Goal: Submit feedback/report problem: Submit feedback/report problem

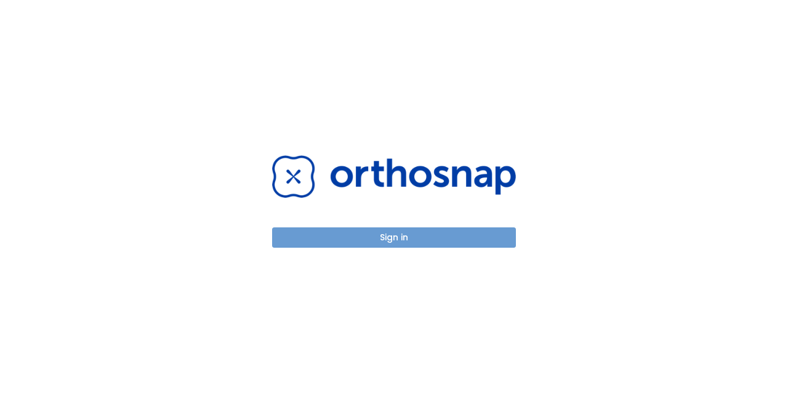
click at [400, 242] on button "Sign in" at bounding box center [394, 237] width 244 height 20
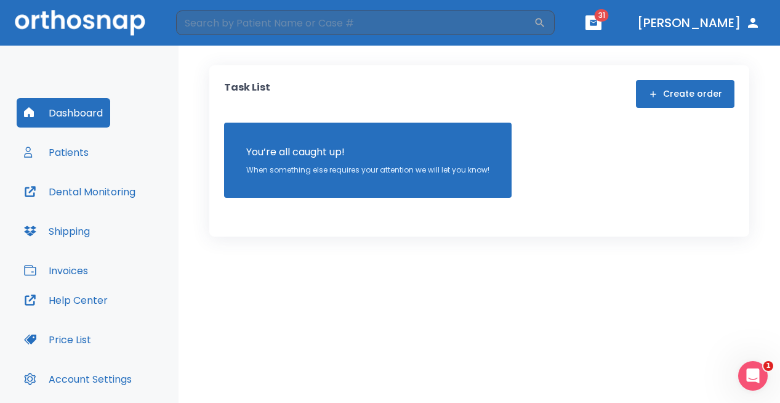
click at [65, 264] on button "Invoices" at bounding box center [56, 271] width 79 height 30
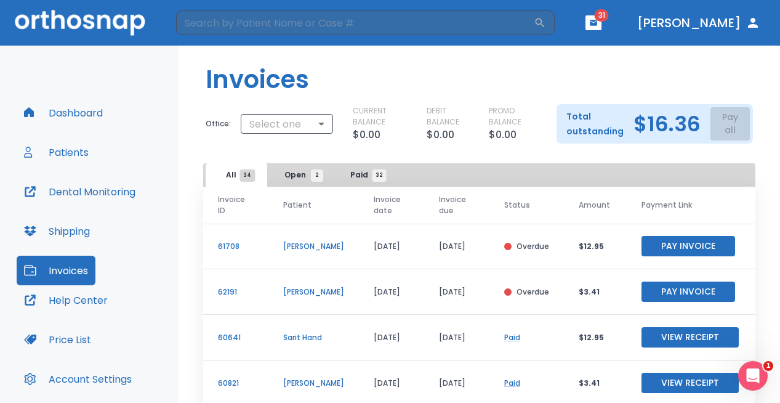
click at [729, 127] on div "Total outstanding $16.36 Pay all" at bounding box center [655, 123] width 196 height 39
click at [303, 172] on span "Open 2" at bounding box center [301, 174] width 33 height 11
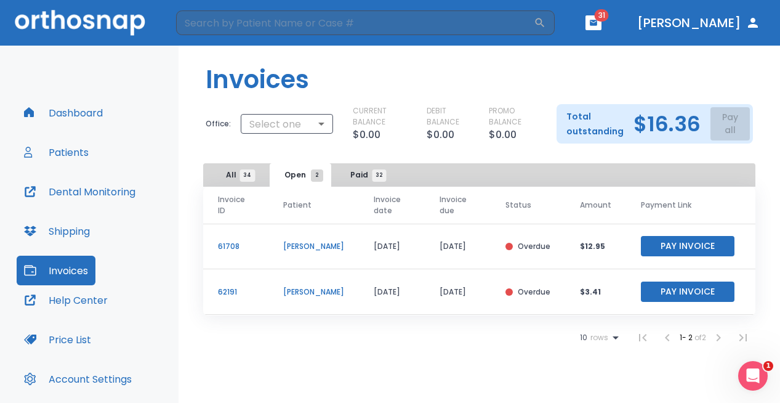
click at [716, 126] on div "Total outstanding $16.36 Pay all" at bounding box center [655, 123] width 196 height 39
click at [227, 174] on span "All 34" at bounding box center [237, 174] width 22 height 11
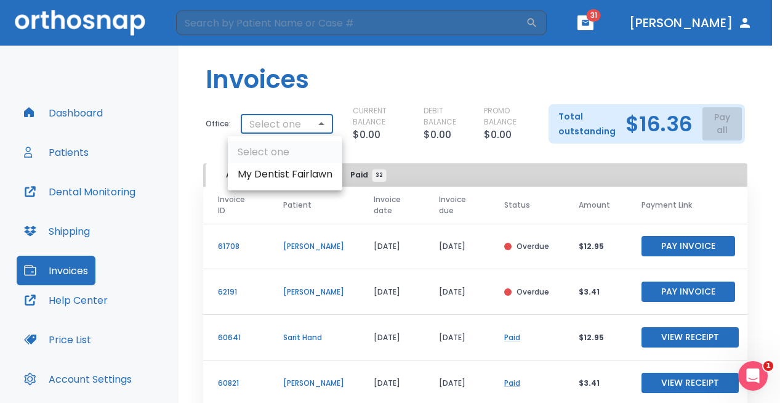
click at [307, 120] on body "​ 31 [PERSON_NAME] Dashboard Patients Dental Monitoring Shipping Invoices Help …" at bounding box center [390, 201] width 780 height 403
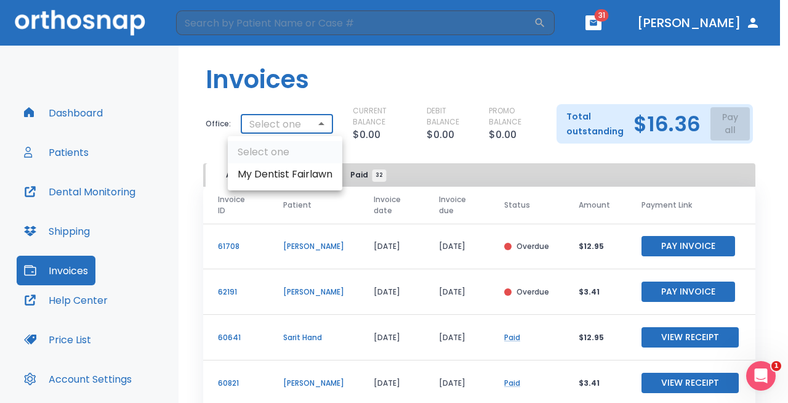
click at [287, 177] on li "My Dentist Fairlawn" at bounding box center [285, 174] width 115 height 22
type input "2893"
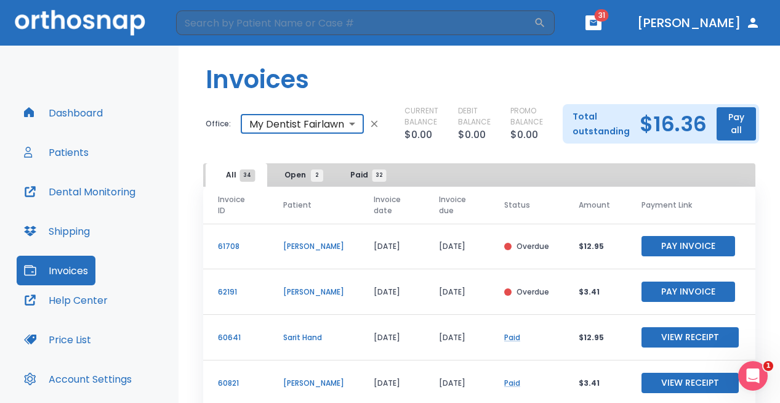
click at [734, 121] on button "Pay all" at bounding box center [736, 123] width 39 height 33
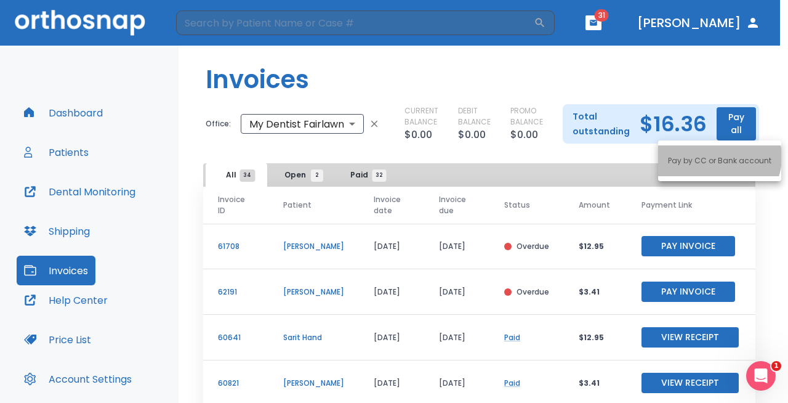
click at [718, 157] on p "Pay by CC or Bank account" at bounding box center [719, 160] width 103 height 11
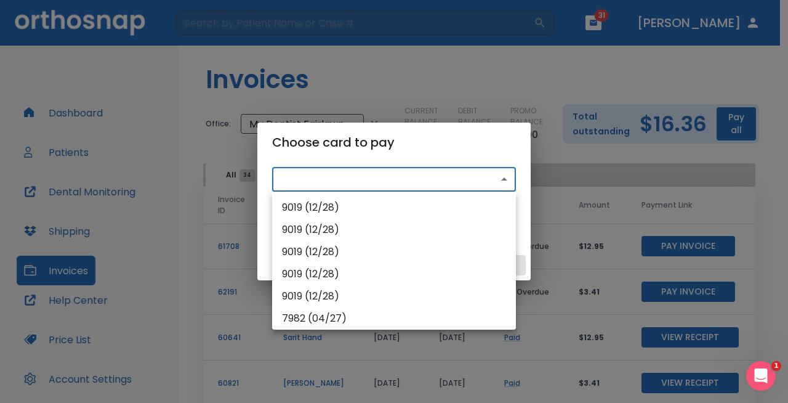
click at [424, 184] on body "​ 31 [PERSON_NAME] Dashboard Patients Dental Monitoring Shipping Invoices Help …" at bounding box center [394, 201] width 788 height 403
click at [411, 209] on li "9019 (12/28)" at bounding box center [394, 207] width 244 height 22
type input "pm_1PxCYhHMfdBZStQ1DdMeHz3e"
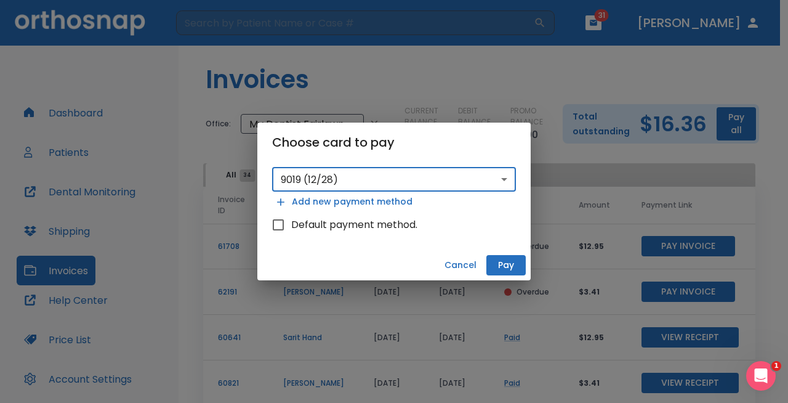
click at [501, 257] on button "Pay" at bounding box center [506, 265] width 39 height 20
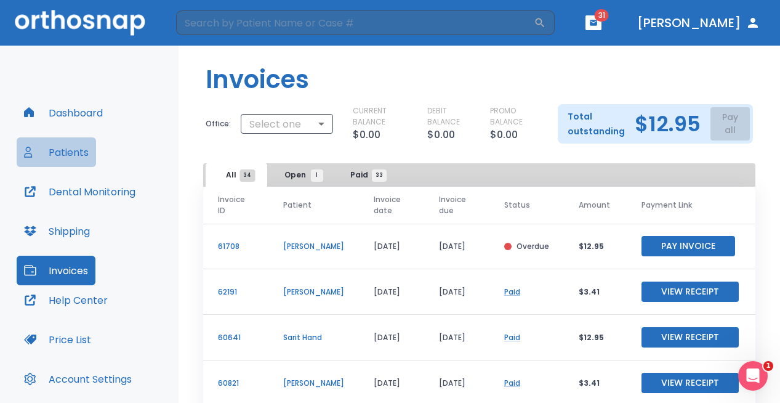
click at [76, 152] on button "Patients" at bounding box center [56, 152] width 79 height 30
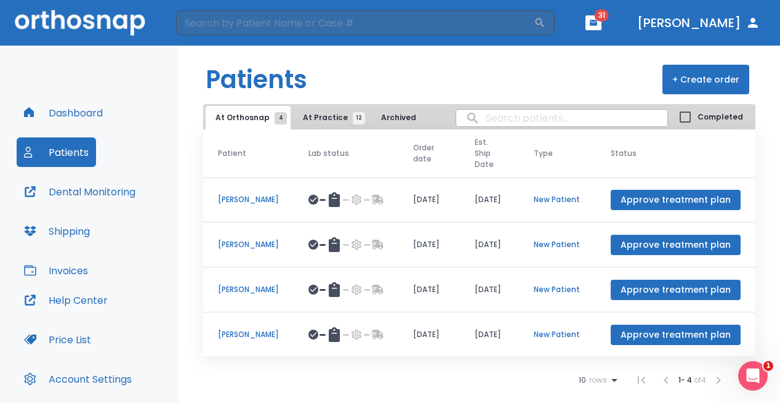
click at [262, 249] on p "[PERSON_NAME]" at bounding box center [248, 244] width 61 height 11
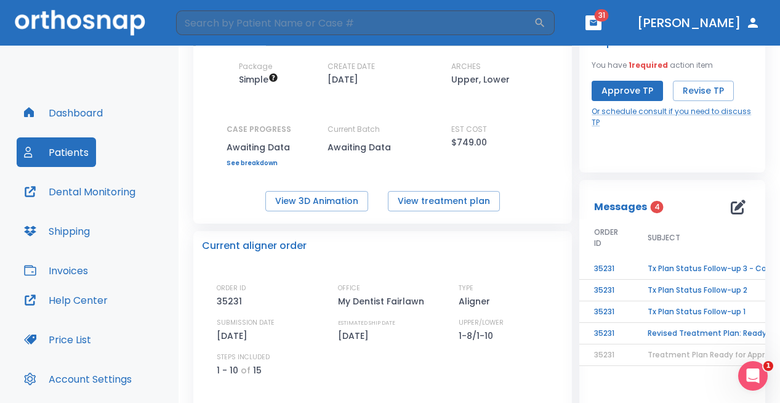
scroll to position [75, 0]
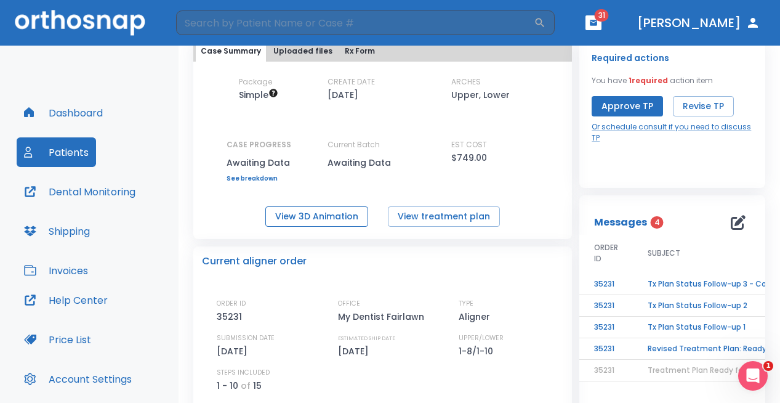
click at [339, 215] on button "View 3D Animation" at bounding box center [316, 216] width 103 height 20
click at [614, 106] on button "Approve TP" at bounding box center [627, 106] width 71 height 20
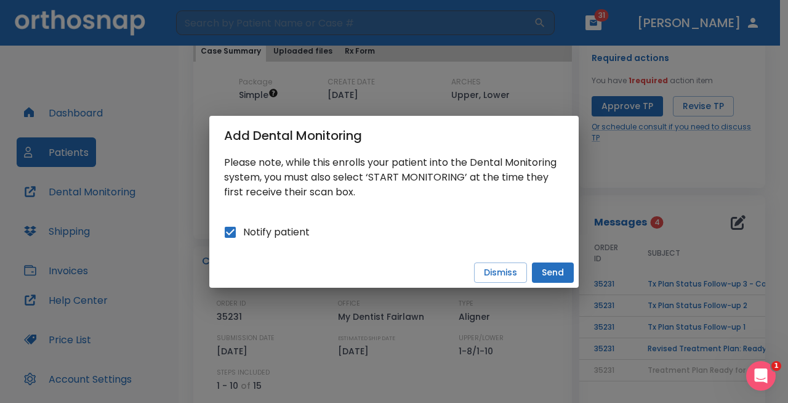
click at [557, 273] on button "Send" at bounding box center [553, 272] width 42 height 20
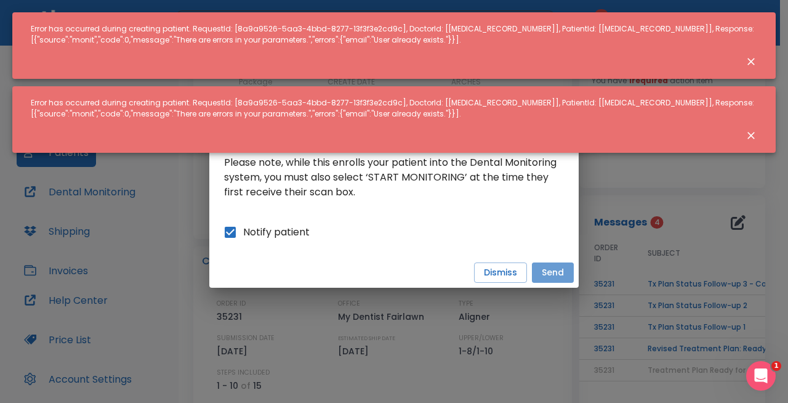
click at [557, 273] on button "Send" at bounding box center [553, 272] width 42 height 20
click at [747, 62] on icon "Close notification" at bounding box center [751, 61] width 12 height 12
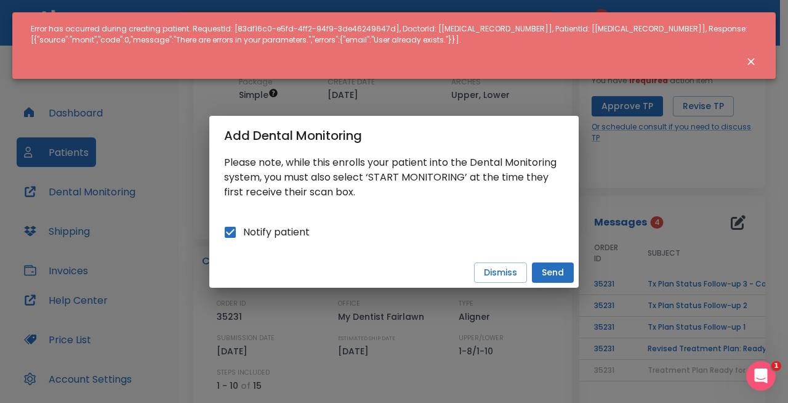
click at [751, 60] on icon "Close notification" at bounding box center [751, 61] width 7 height 7
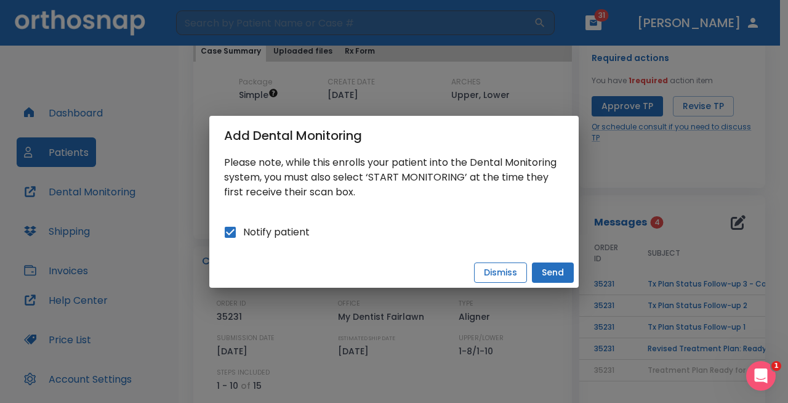
click at [498, 267] on button "Dismiss" at bounding box center [500, 272] width 53 height 20
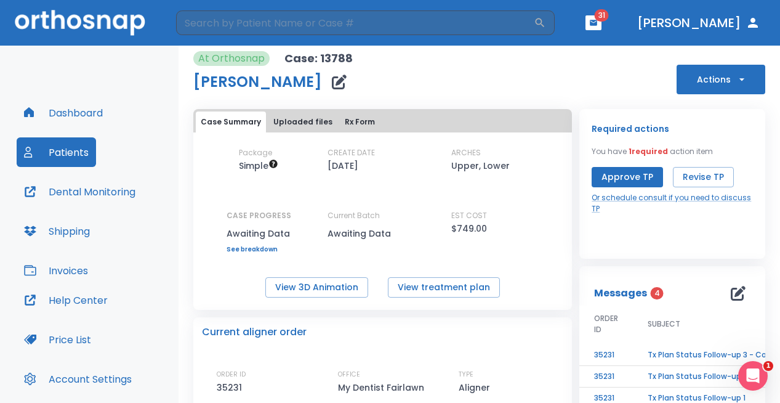
scroll to position [0, 0]
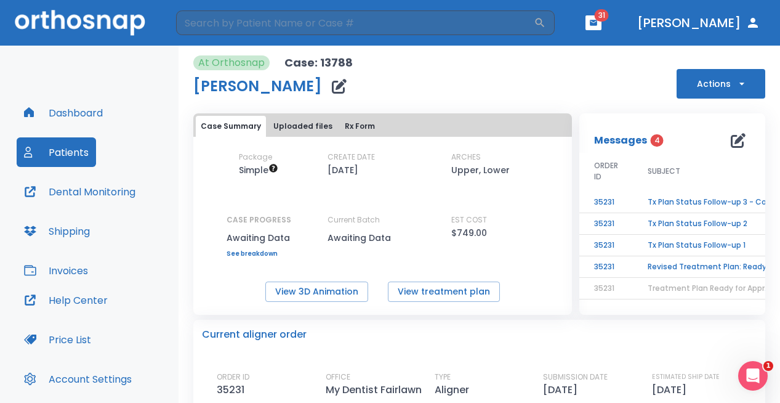
click at [739, 83] on icon "button" at bounding box center [741, 84] width 5 height 2
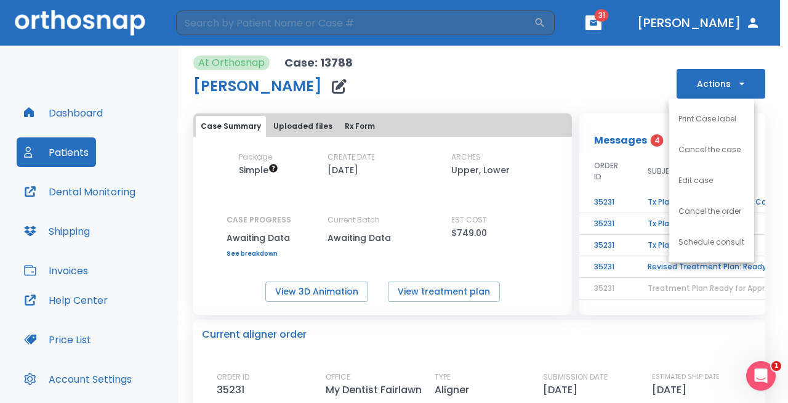
click at [611, 79] on div at bounding box center [394, 201] width 788 height 403
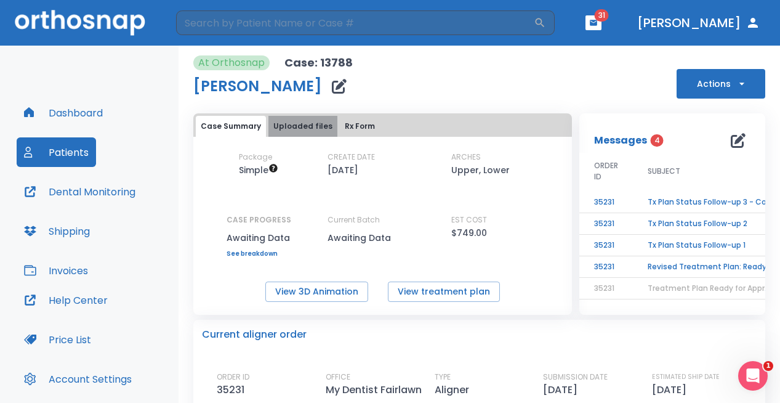
click at [314, 125] on button "Uploaded files" at bounding box center [303, 126] width 69 height 21
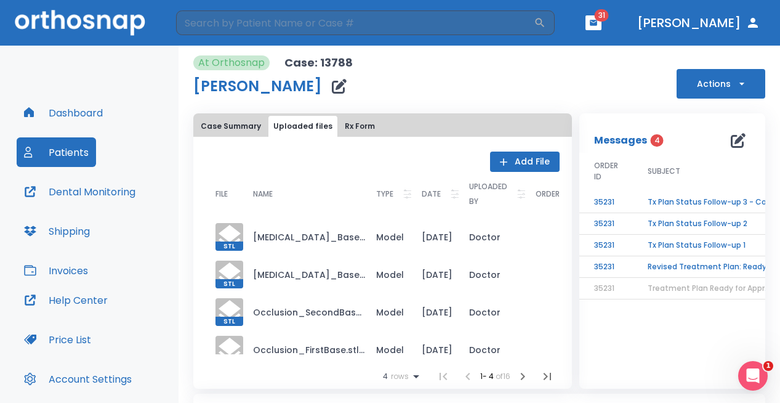
click at [227, 129] on button "Case Summary" at bounding box center [231, 126] width 70 height 21
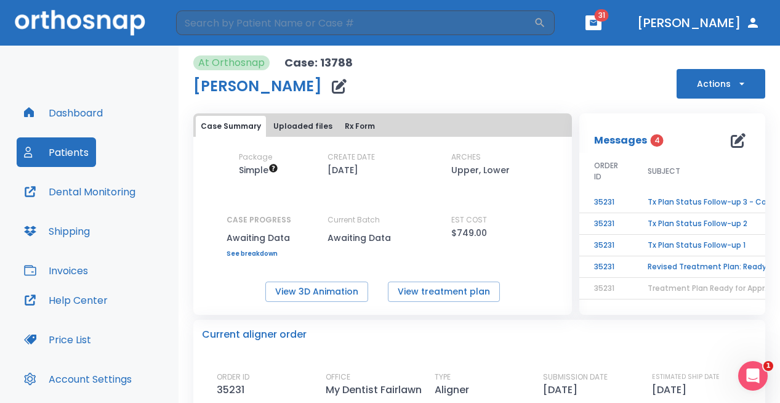
click at [742, 80] on button "Actions" at bounding box center [721, 84] width 89 height 30
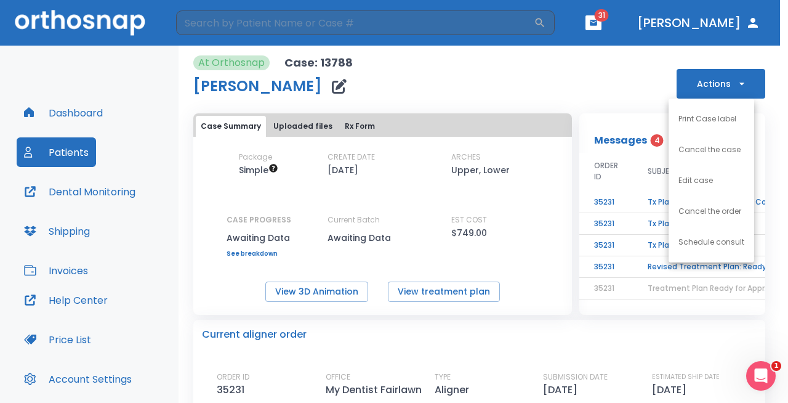
click at [597, 90] on div at bounding box center [394, 201] width 788 height 403
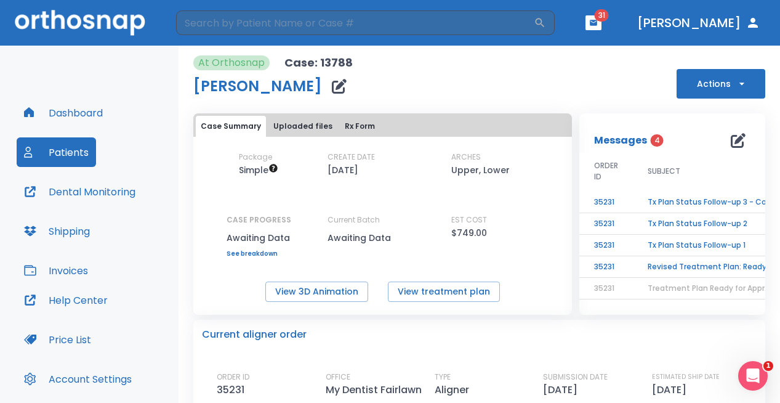
click at [73, 151] on button "Patients" at bounding box center [56, 152] width 79 height 30
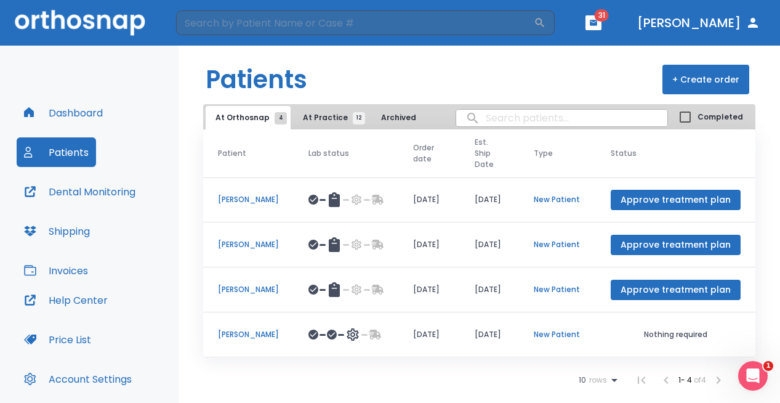
click at [318, 124] on button "At Practice 12" at bounding box center [331, 117] width 76 height 23
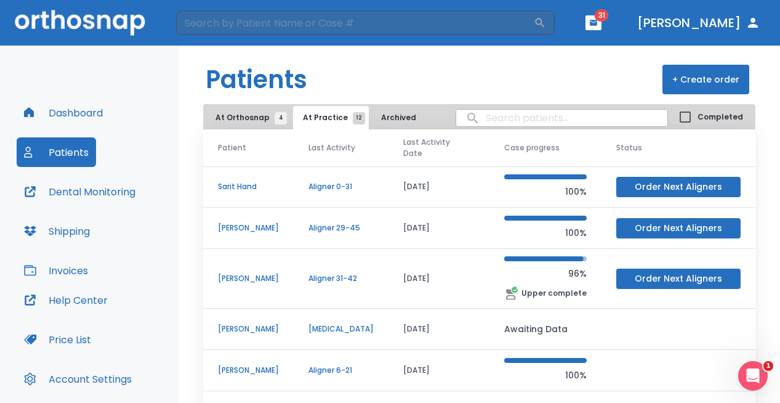
click at [251, 123] on button "At Orthosnap 4" at bounding box center [248, 117] width 85 height 23
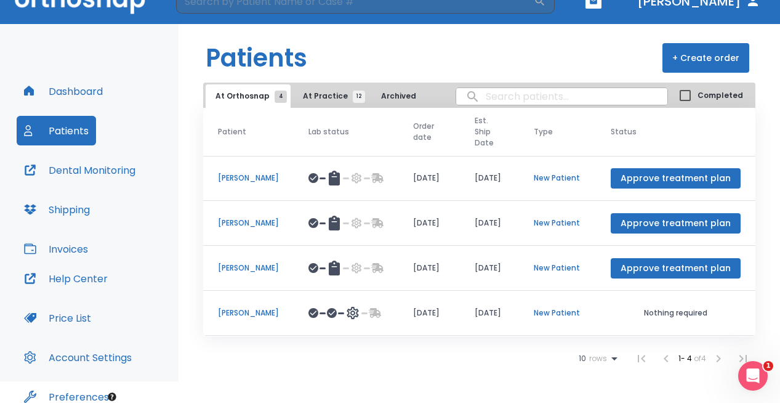
scroll to position [22, 0]
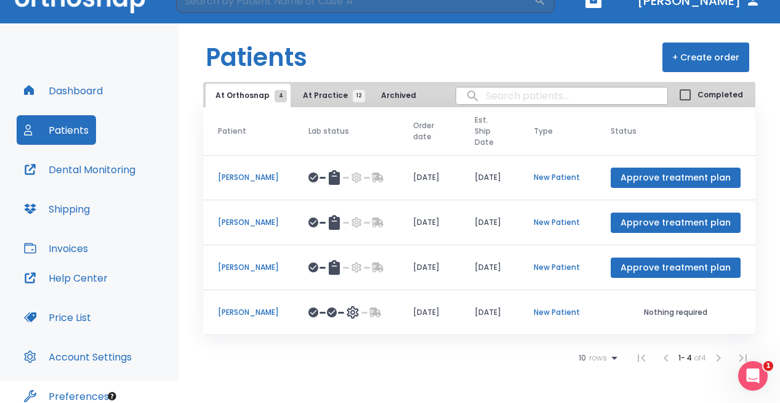
click at [253, 312] on p "Daniella Kleinman" at bounding box center [248, 312] width 61 height 11
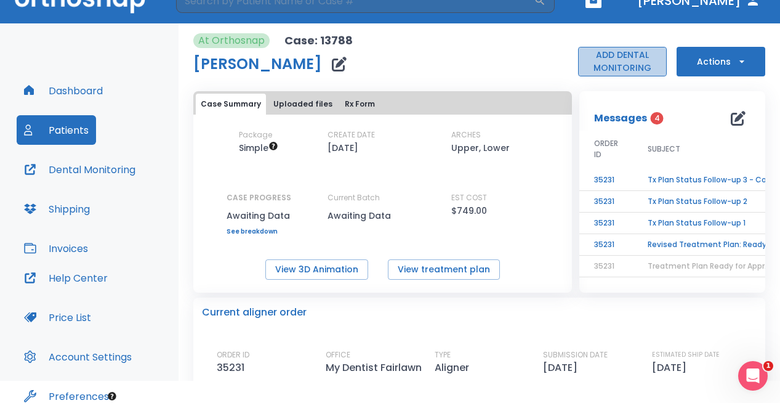
click at [620, 53] on button "ADD DENTAL MONITORING" at bounding box center [622, 62] width 89 height 30
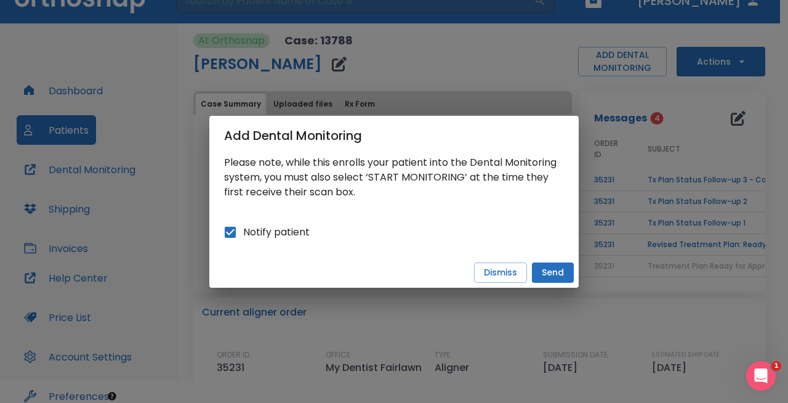
click at [546, 267] on button "Send" at bounding box center [553, 272] width 42 height 20
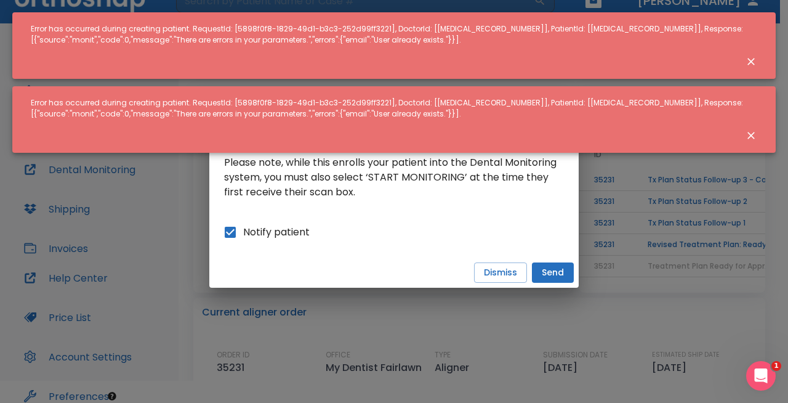
click at [753, 131] on icon "Close notification" at bounding box center [751, 135] width 12 height 12
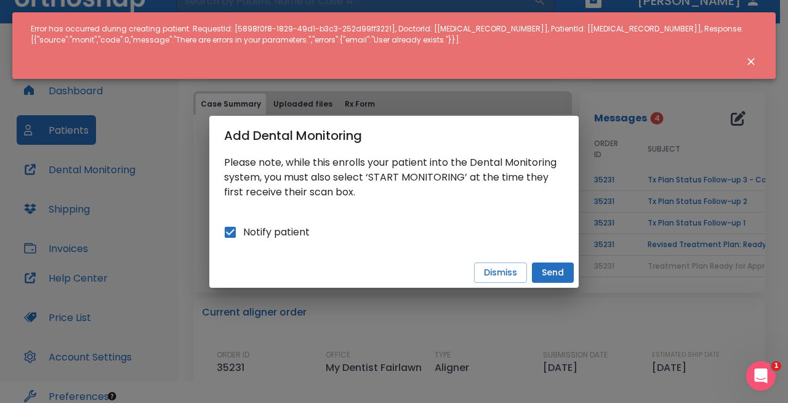
click at [754, 63] on icon "Close notification" at bounding box center [751, 61] width 12 height 12
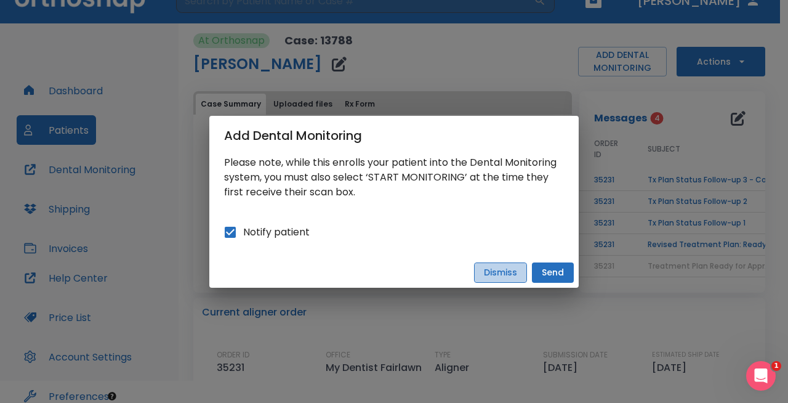
click at [511, 265] on button "Dismiss" at bounding box center [500, 272] width 53 height 20
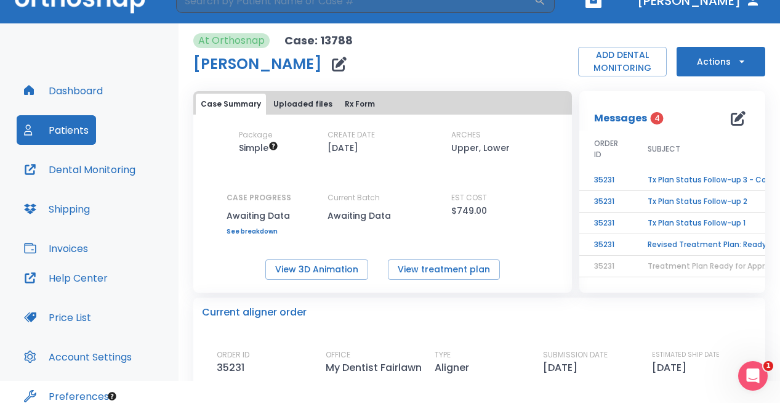
click at [701, 63] on button "Actions" at bounding box center [721, 62] width 89 height 30
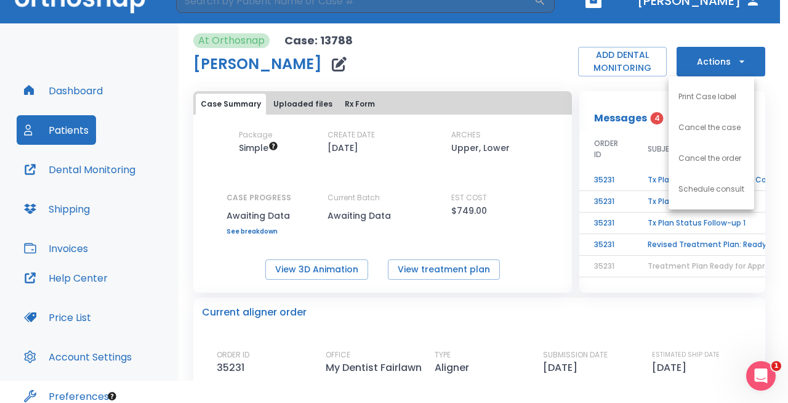
click at [491, 59] on div at bounding box center [394, 201] width 788 height 403
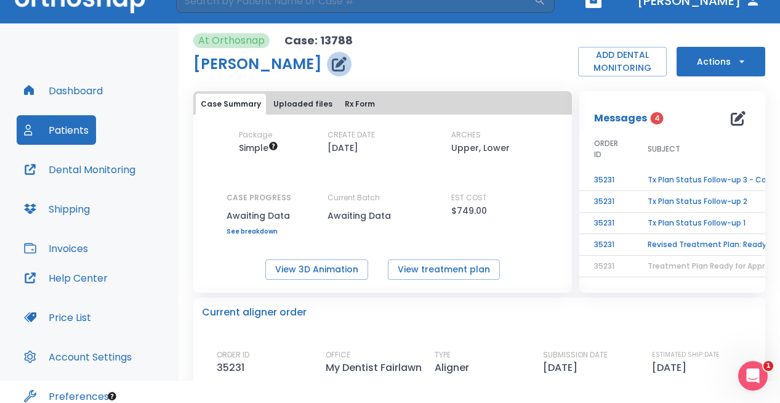
click at [347, 65] on icon "button" at bounding box center [339, 64] width 15 height 15
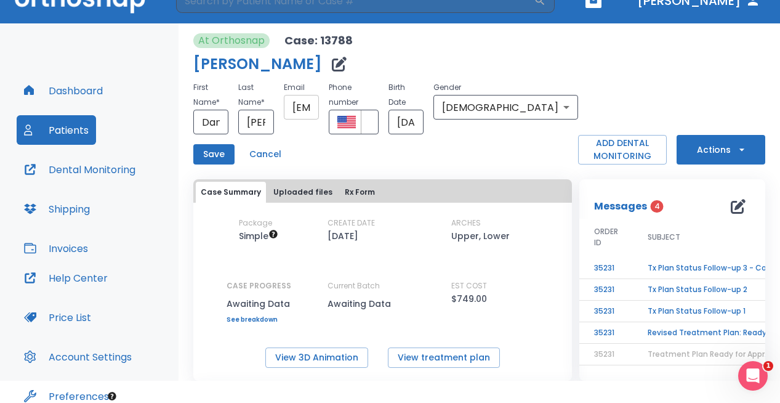
click at [319, 112] on input "daniellakleinman@gmail.com" at bounding box center [301, 107] width 35 height 25
drag, startPoint x: 330, startPoint y: 106, endPoint x: 320, endPoint y: 109, distance: 10.3
click at [319, 109] on input "daniellakleinman@gmail.com" at bounding box center [301, 107] width 35 height 25
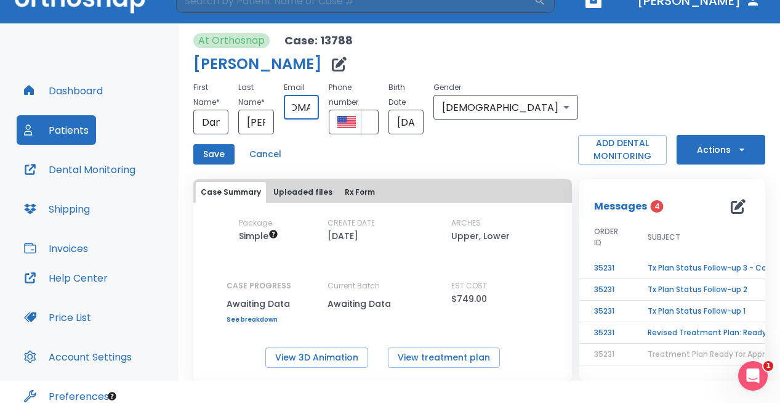
click at [416, 129] on div "First Name * Daniella ​ Last Name * Kleinman ​ Email daniellakleinman@gmail.com…" at bounding box center [385, 122] width 385 height 84
click at [217, 144] on button "Save" at bounding box center [213, 154] width 41 height 20
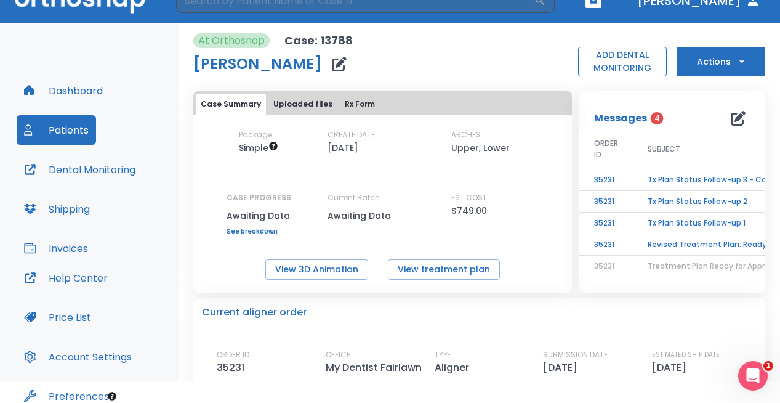
click at [621, 59] on button "ADD DENTAL MONITORING" at bounding box center [622, 62] width 89 height 30
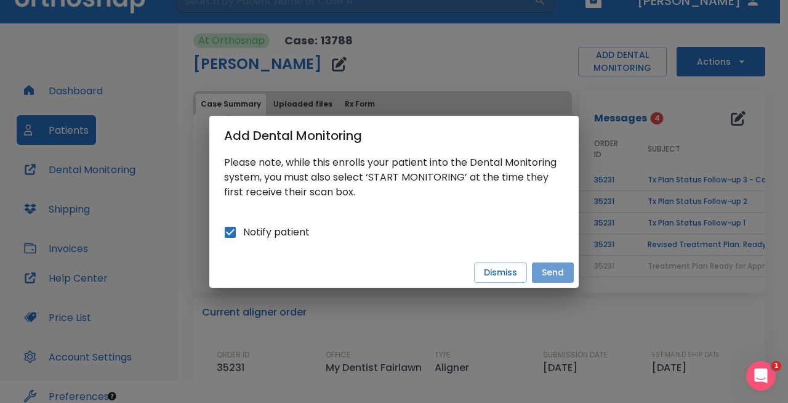
click at [553, 266] on button "Send" at bounding box center [553, 272] width 42 height 20
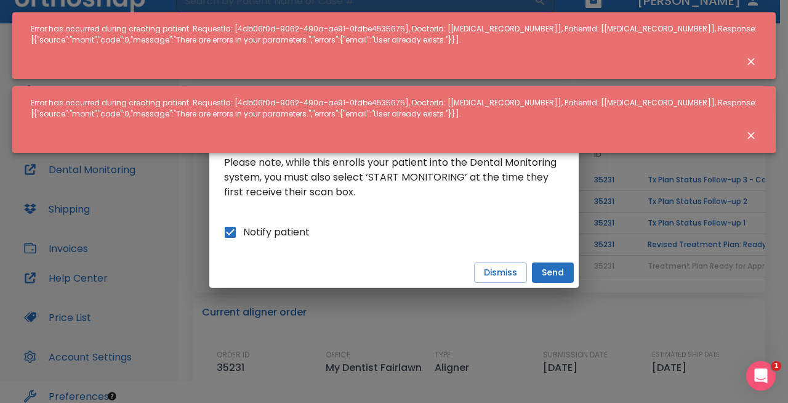
click at [754, 59] on icon "Close notification" at bounding box center [751, 61] width 7 height 7
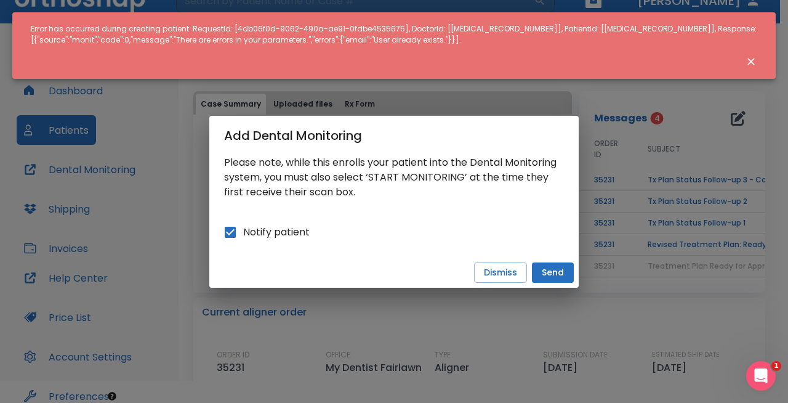
click at [756, 62] on icon "Close notification" at bounding box center [751, 61] width 12 height 12
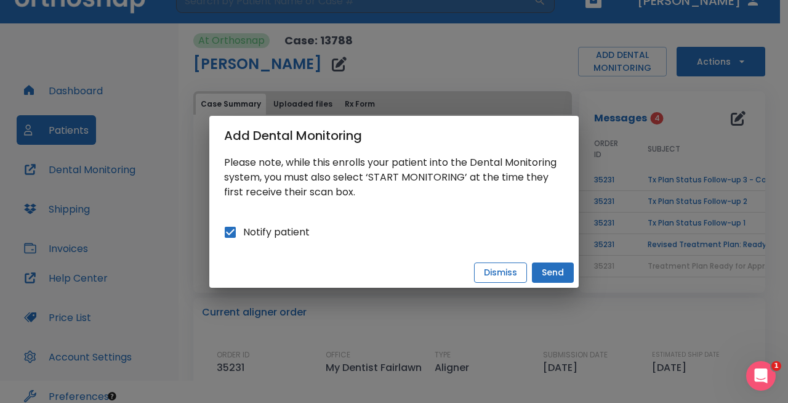
click at [488, 262] on button "Dismiss" at bounding box center [500, 272] width 53 height 20
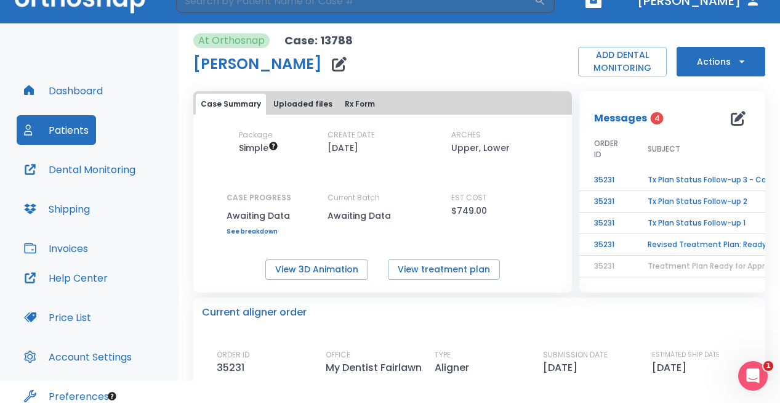
click at [57, 161] on button "Dental Monitoring" at bounding box center [80, 170] width 126 height 30
click at [65, 179] on button "Dental Monitoring" at bounding box center [80, 170] width 126 height 30
click at [731, 124] on icon "button" at bounding box center [738, 118] width 15 height 15
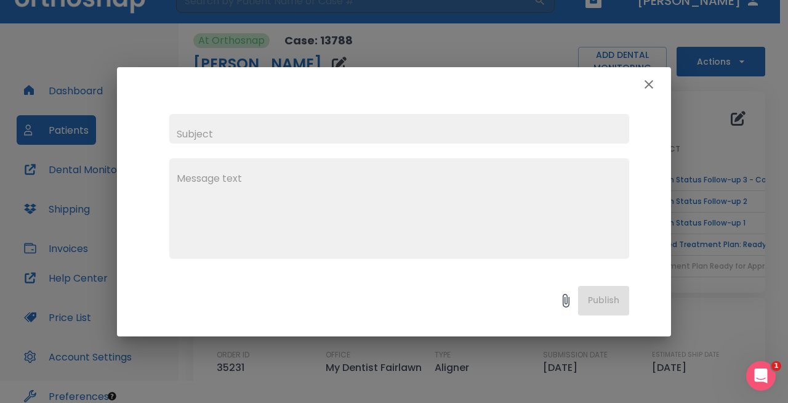
click at [522, 130] on input "text" at bounding box center [399, 129] width 460 height 30
type input "Dental monitoring"
type textarea "Can"
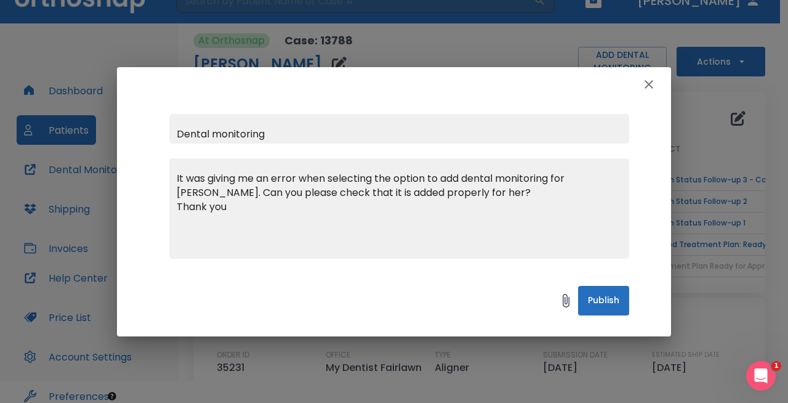
type textarea "It was giving me an error when selecting the option to add dental monitoring fo…"
click at [599, 301] on button "Publish" at bounding box center [603, 301] width 51 height 30
